Goal: Information Seeking & Learning: Learn about a topic

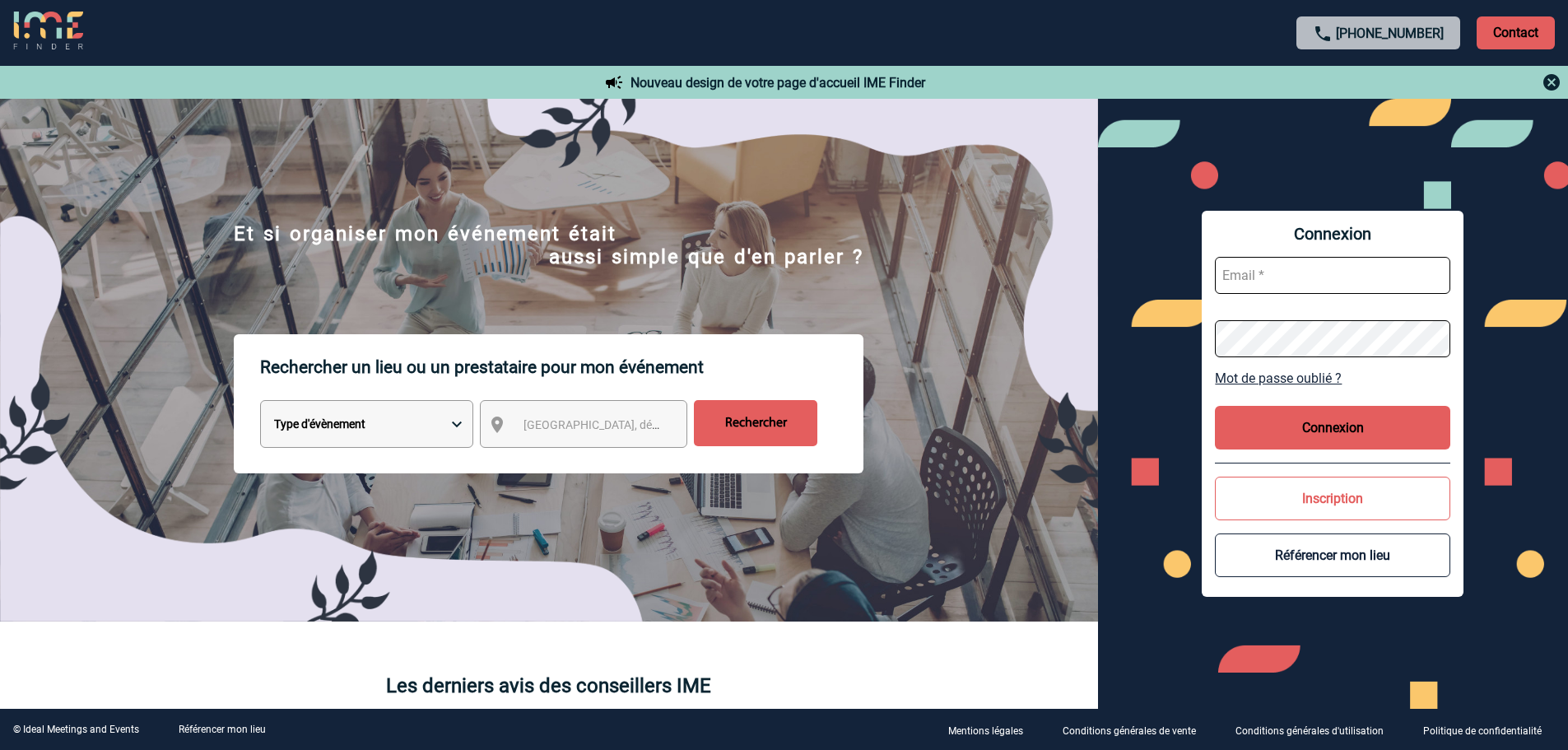
type input "cbaatz@ime-groupe.com"
click at [1276, 419] on button "Connexion" at bounding box center [1332, 428] width 235 height 44
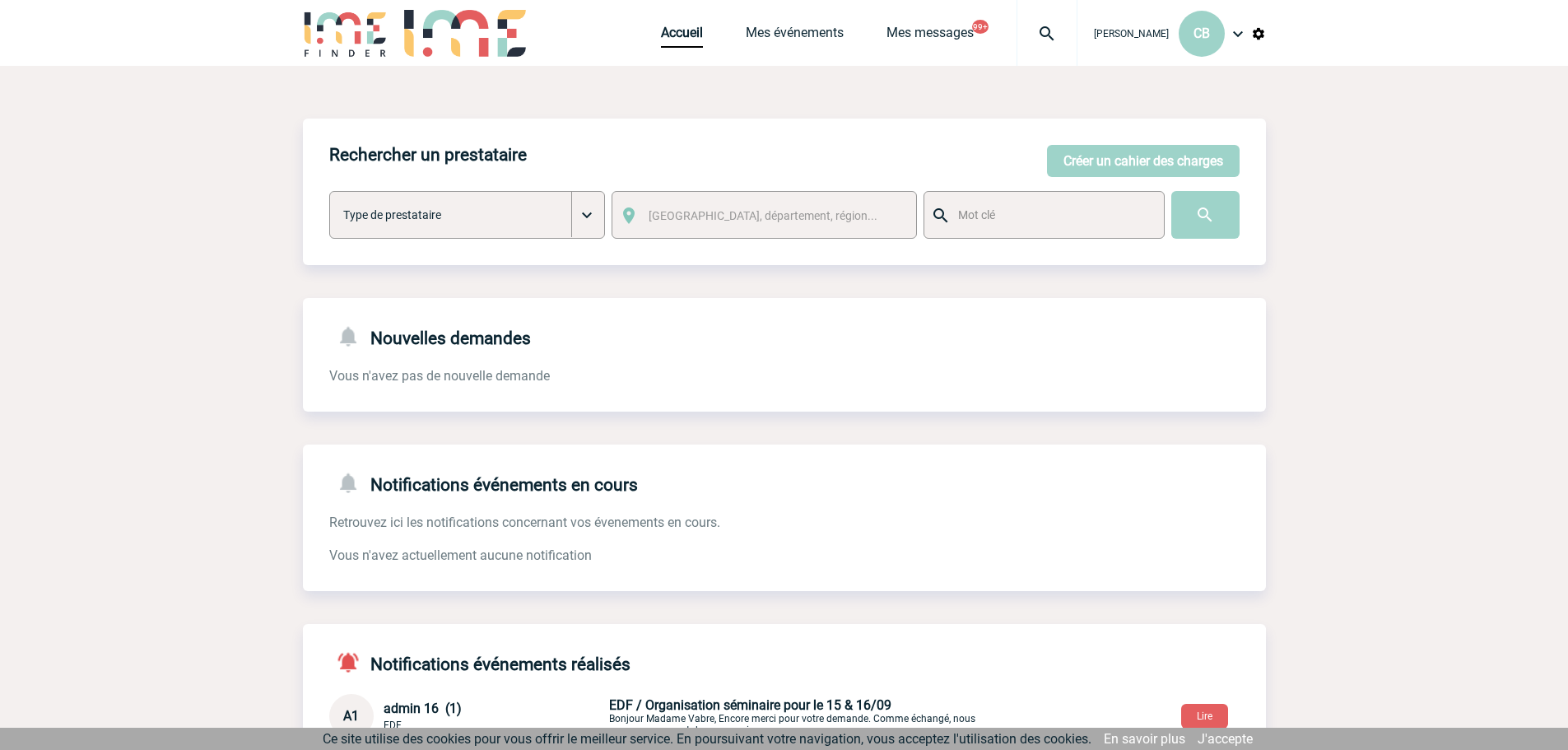
click at [411, 234] on select "Type de prestataire Lieux Team Building & animation Restaurants Traiteurs Autre…" at bounding box center [467, 215] width 276 height 48
select select "4"
click at [329, 192] on select "Type de prestataire Lieux Team Building & animation Restaurants Traiteurs Autre…" at bounding box center [467, 215] width 276 height 48
select select "4"
click at [674, 220] on span "Ville, département, région..." at bounding box center [763, 216] width 229 height 13
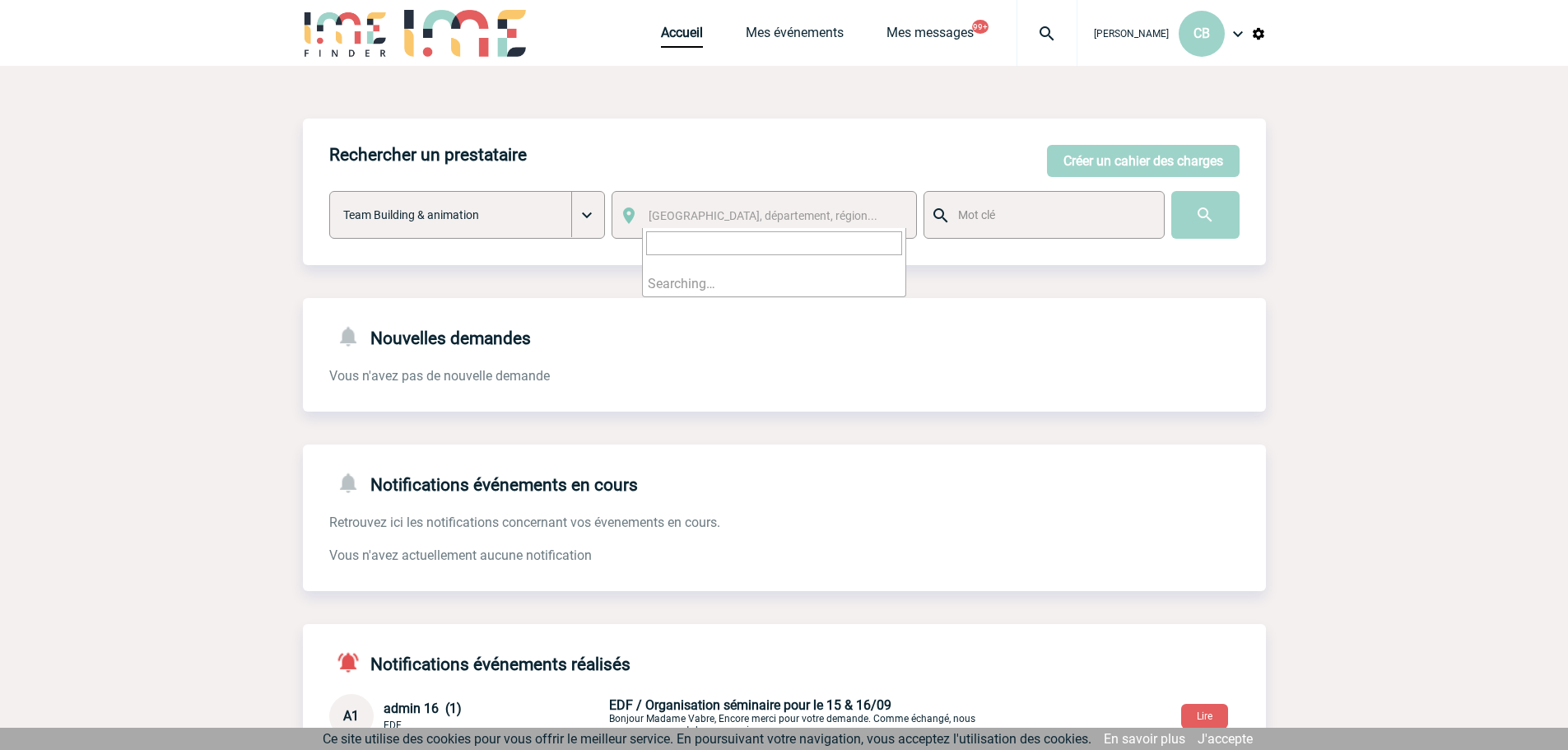
click at [998, 218] on input "text" at bounding box center [1052, 215] width 195 height 22
click at [995, 211] on input "text" at bounding box center [1052, 215] width 195 height 22
type input "jko"
click at [1171, 191] on input "image" at bounding box center [1204, 215] width 68 height 48
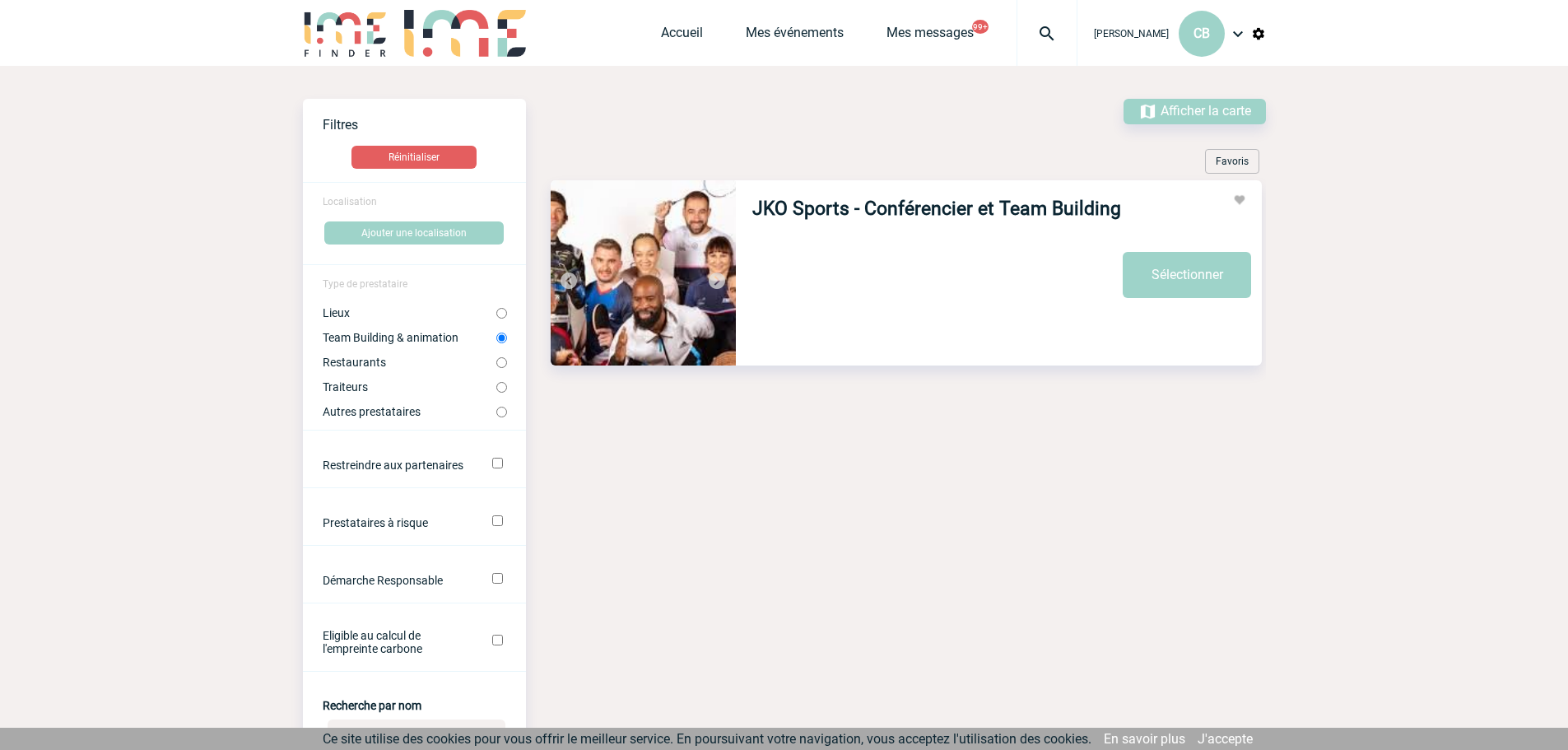
click at [973, 214] on link "JKO Sports - Conférencier et Team Building" at bounding box center [936, 209] width 368 height 22
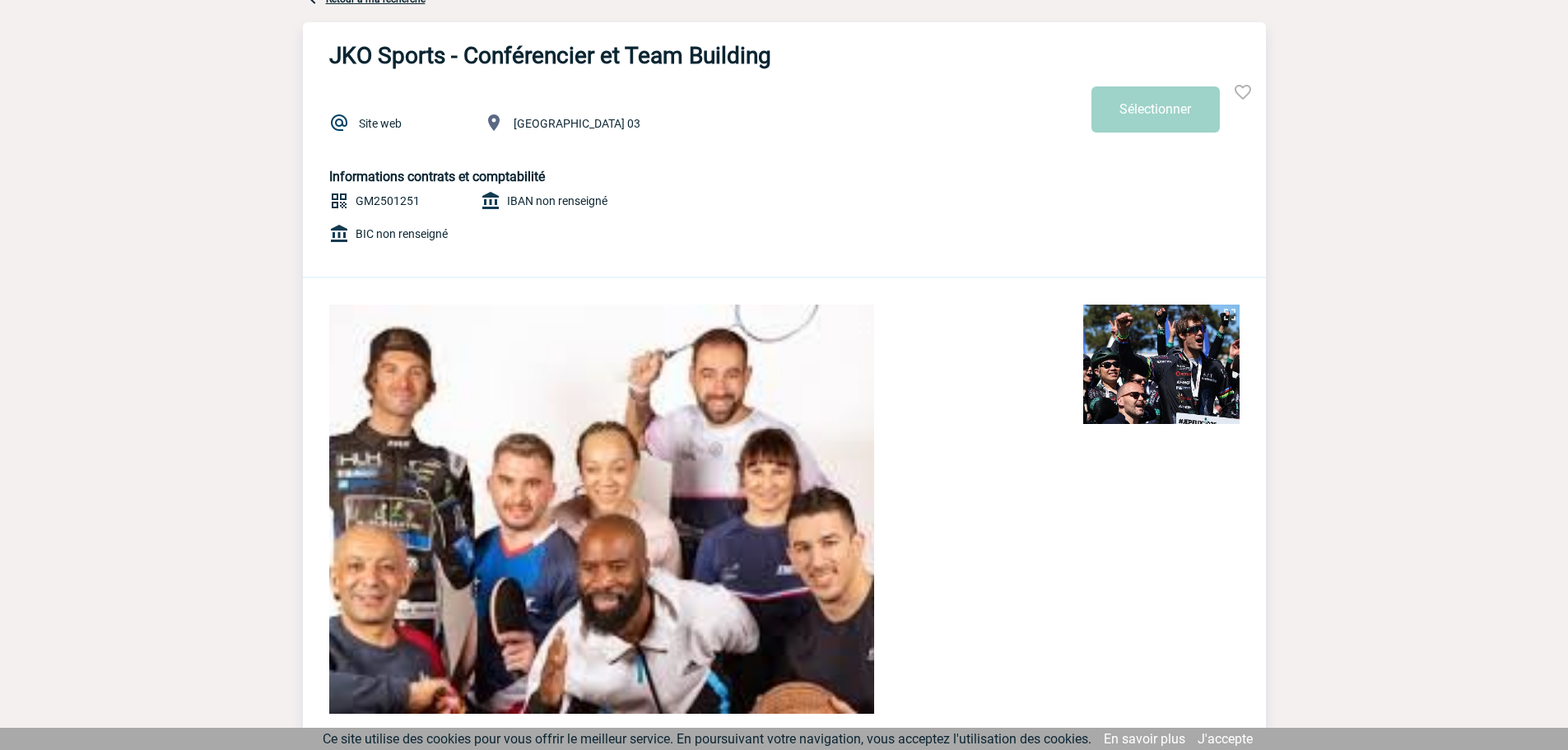
scroll to position [48, 0]
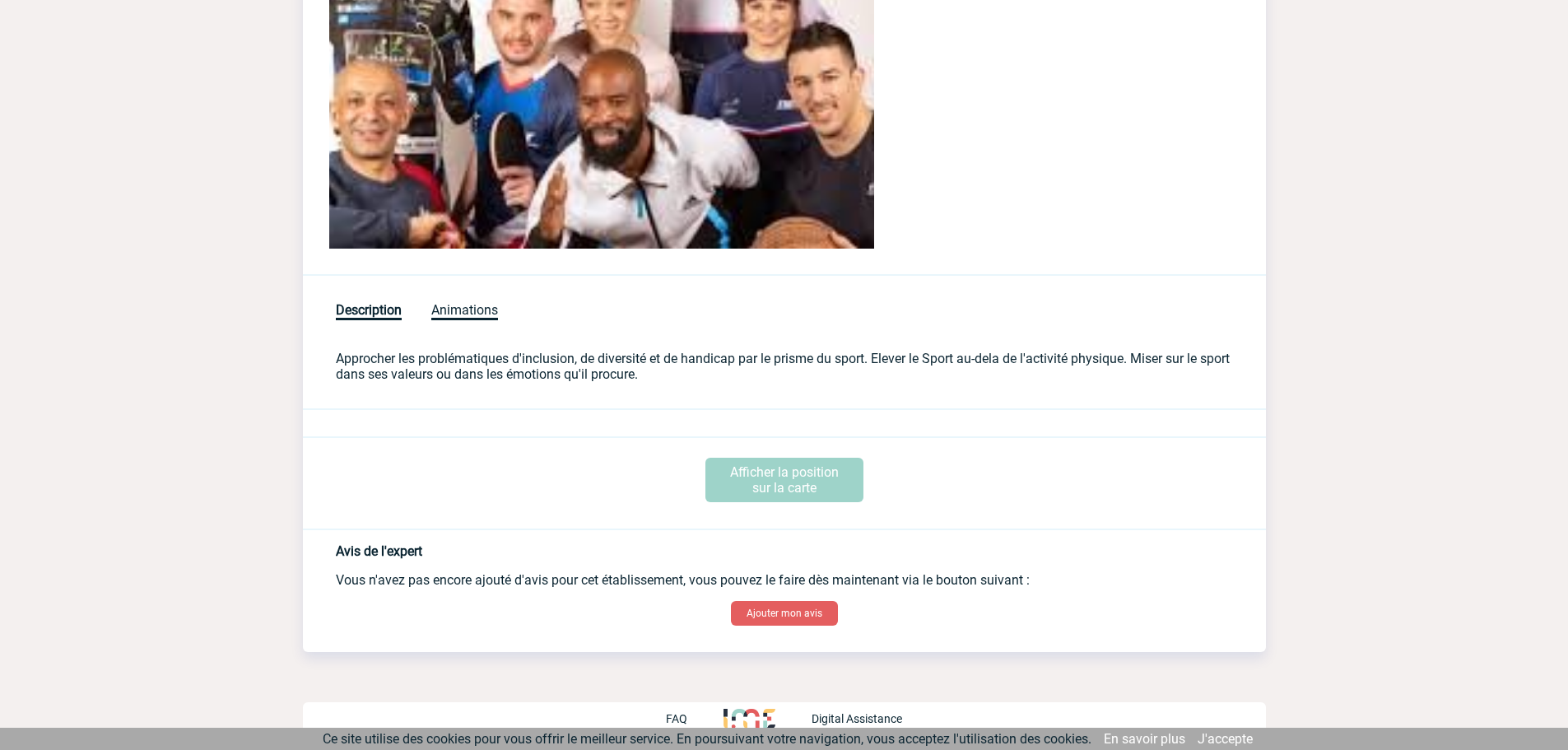
click at [450, 309] on span "Animations" at bounding box center [464, 310] width 67 height 18
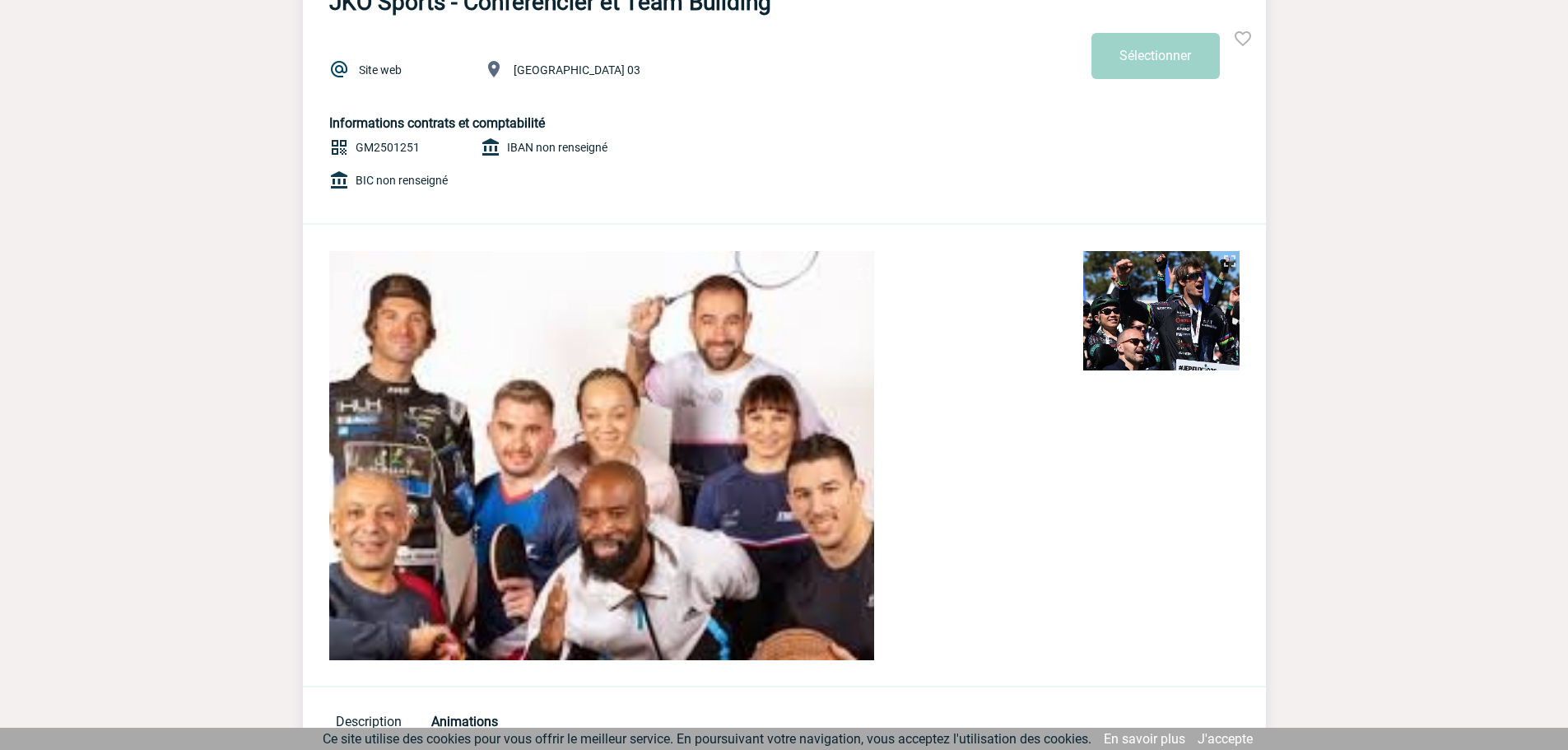
scroll to position [0, 0]
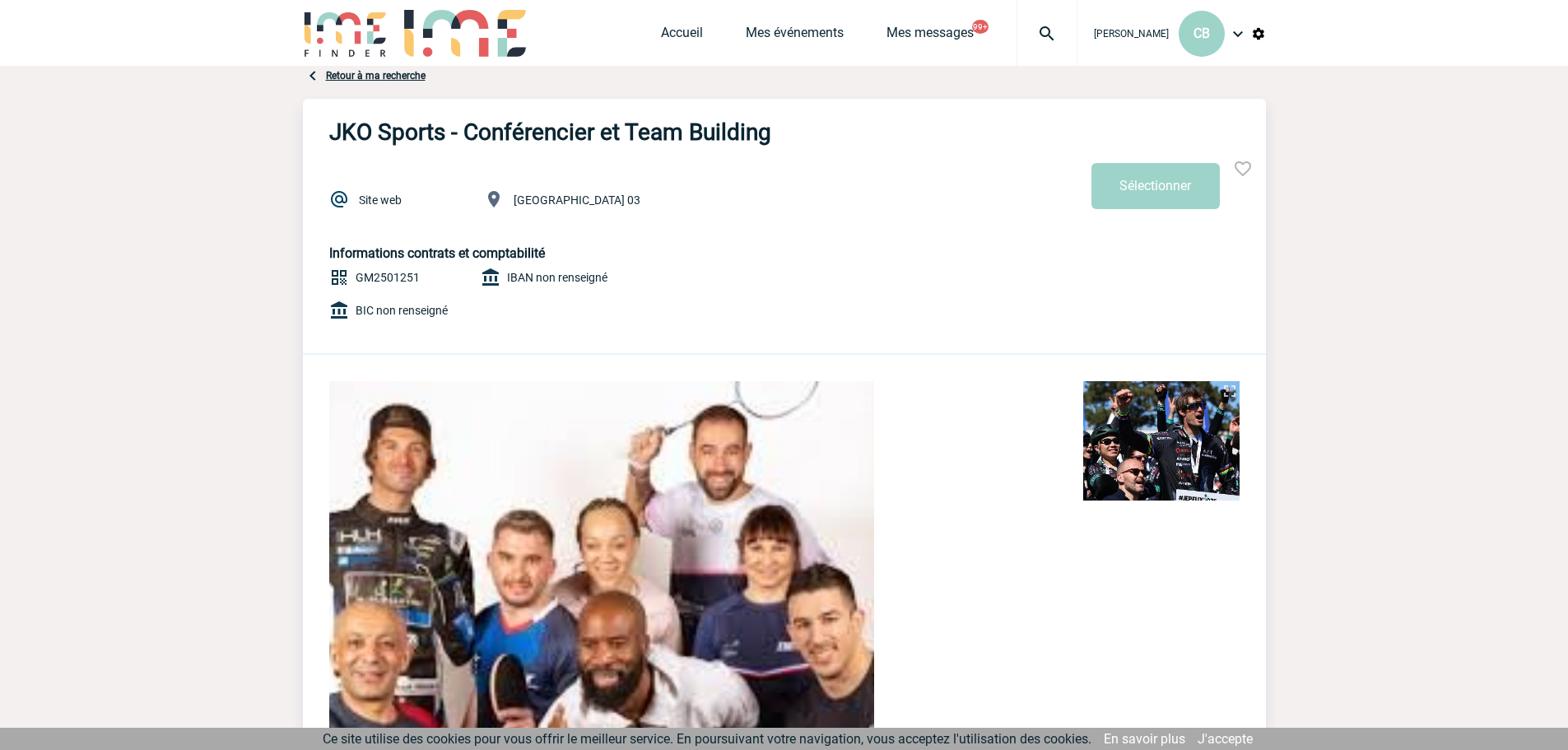
click at [1056, 31] on img at bounding box center [1046, 33] width 59 height 20
click at [272, 251] on body "[PERSON_NAME] CB Accueil Mes événements" at bounding box center [784, 630] width 1568 height 1261
click at [436, 39] on img at bounding box center [465, 34] width 122 height 47
click at [370, 78] on link "Retour à ma recherche" at bounding box center [376, 76] width 99 height 11
